Goal: Use online tool/utility

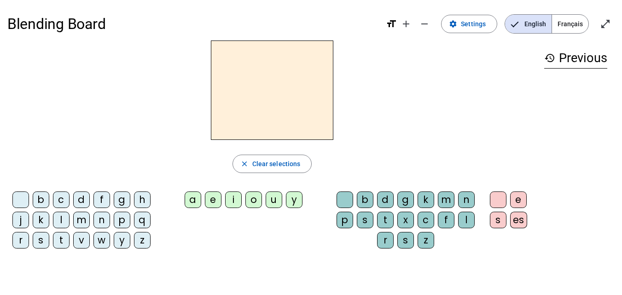
click at [84, 220] on div "m" at bounding box center [81, 220] width 17 height 17
click at [194, 197] on div "a" at bounding box center [193, 199] width 17 height 17
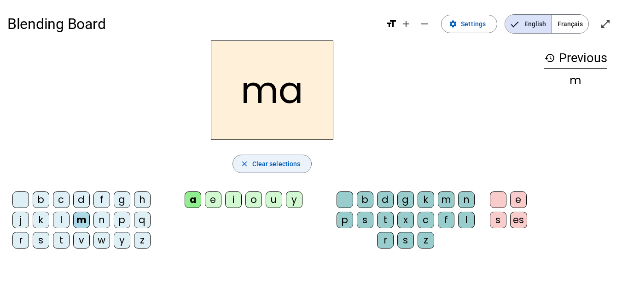
click at [255, 164] on span "Clear selections" at bounding box center [276, 163] width 48 height 11
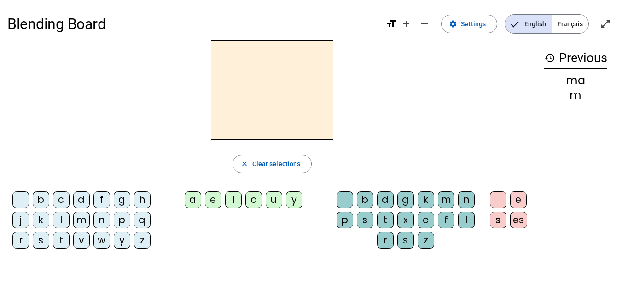
click at [81, 221] on div "m" at bounding box center [81, 220] width 17 height 17
click at [196, 195] on div "a" at bounding box center [193, 199] width 17 height 17
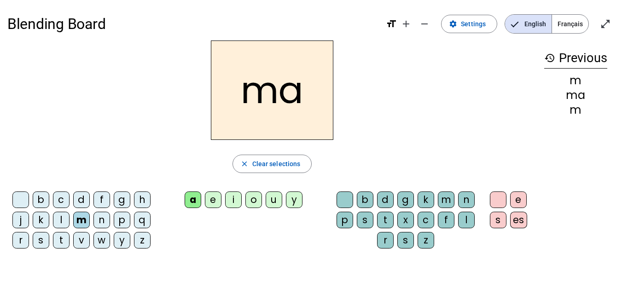
click at [342, 219] on div "p" at bounding box center [344, 220] width 17 height 17
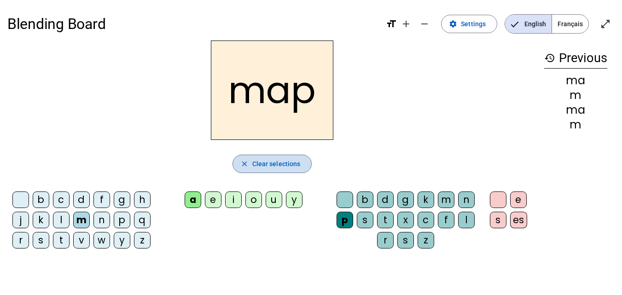
click at [283, 163] on span "Clear selections" at bounding box center [276, 163] width 48 height 11
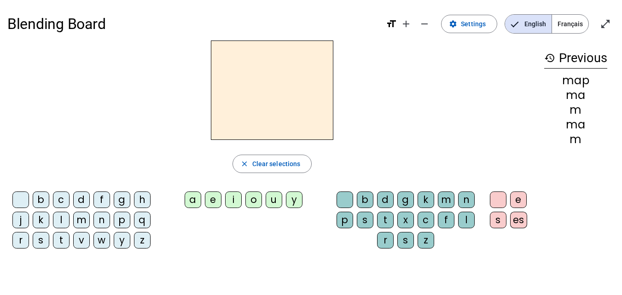
click at [550, 58] on mat-icon "history" at bounding box center [549, 57] width 11 height 11
click at [583, 60] on h3 "history Previous" at bounding box center [575, 58] width 63 height 21
click at [579, 83] on div "map" at bounding box center [575, 80] width 63 height 11
